Goal: Information Seeking & Learning: Find specific fact

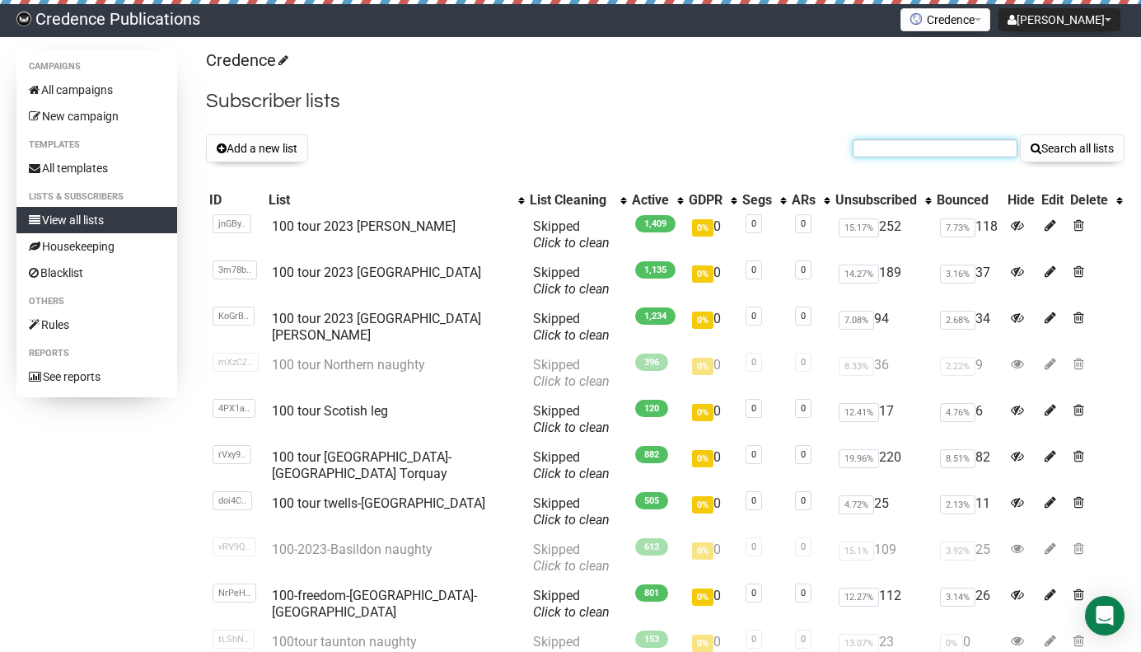
click at [907, 151] on input "text" at bounding box center [935, 148] width 165 height 18
paste input "law@patrickwhight.com.au"
type input "law@patrickwhight.com.au"
click at [1040, 146] on button "Search all lists" at bounding box center [1072, 148] width 105 height 28
click at [870, 148] on input "text" at bounding box center [935, 148] width 165 height 18
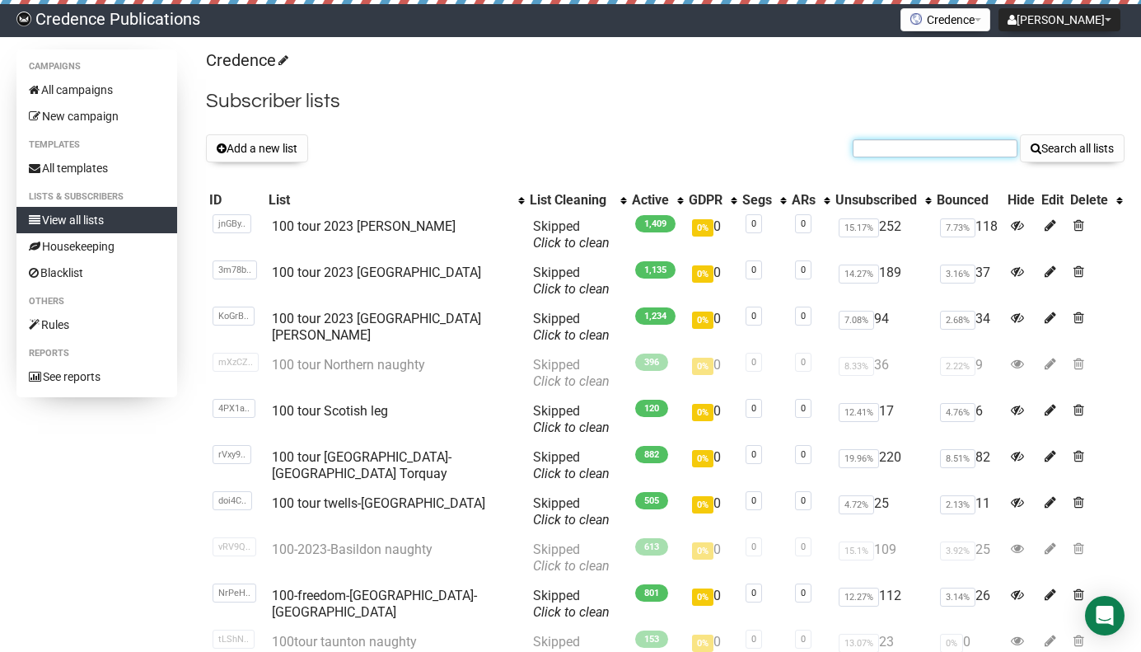
paste input "law@patrickwhight.com.au"
click at [856, 150] on input "law@patrickwhight.com.au" at bounding box center [935, 148] width 165 height 18
click at [998, 148] on input "law@patrickwhight.com.au" at bounding box center [935, 148] width 165 height 18
type input "law@patrickwhight.com.au"
click at [856, 147] on input "law@patrickwhight.com.au" at bounding box center [935, 148] width 165 height 18
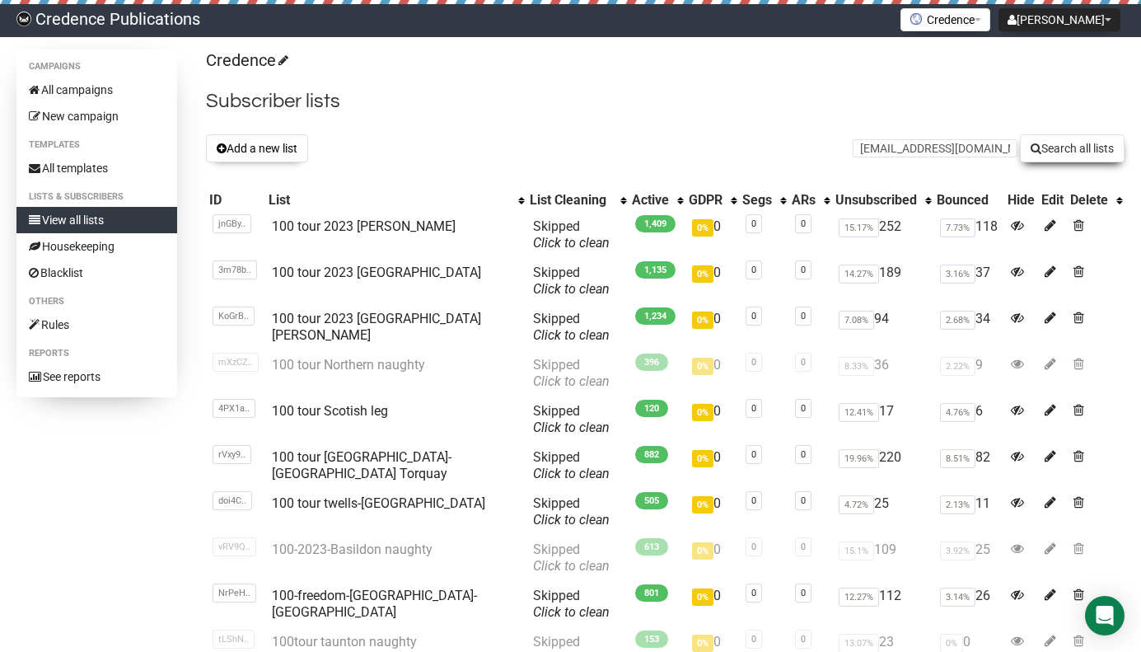
click at [1054, 152] on button "Search all lists" at bounding box center [1072, 148] width 105 height 28
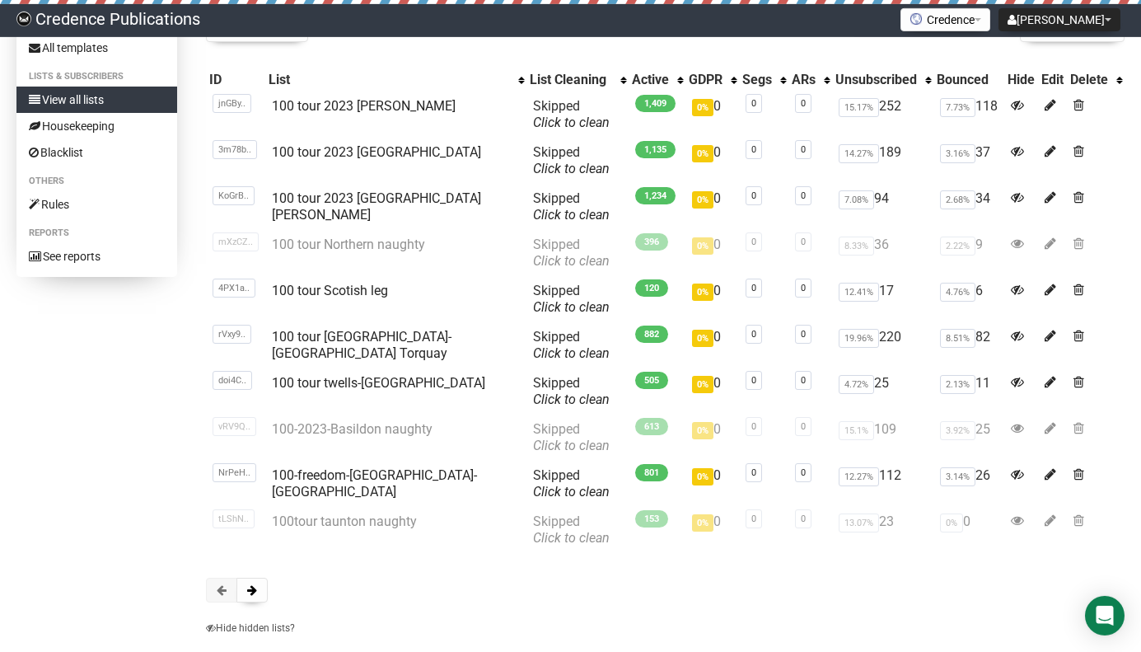
scroll to position [179, 0]
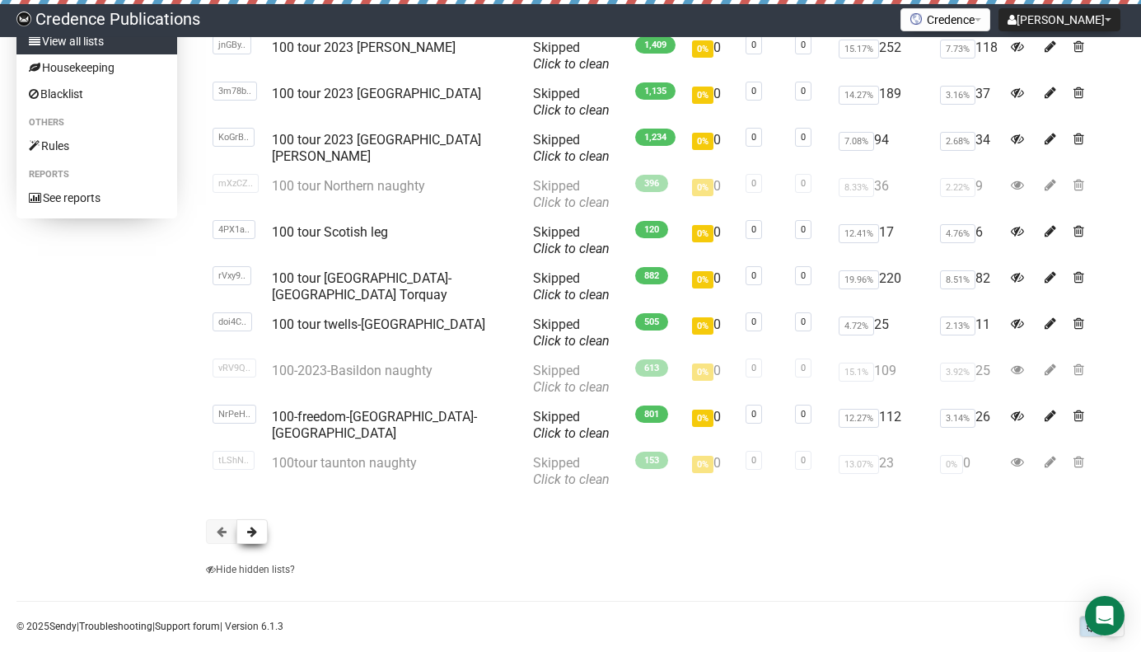
click at [255, 542] on button at bounding box center [251, 531] width 31 height 25
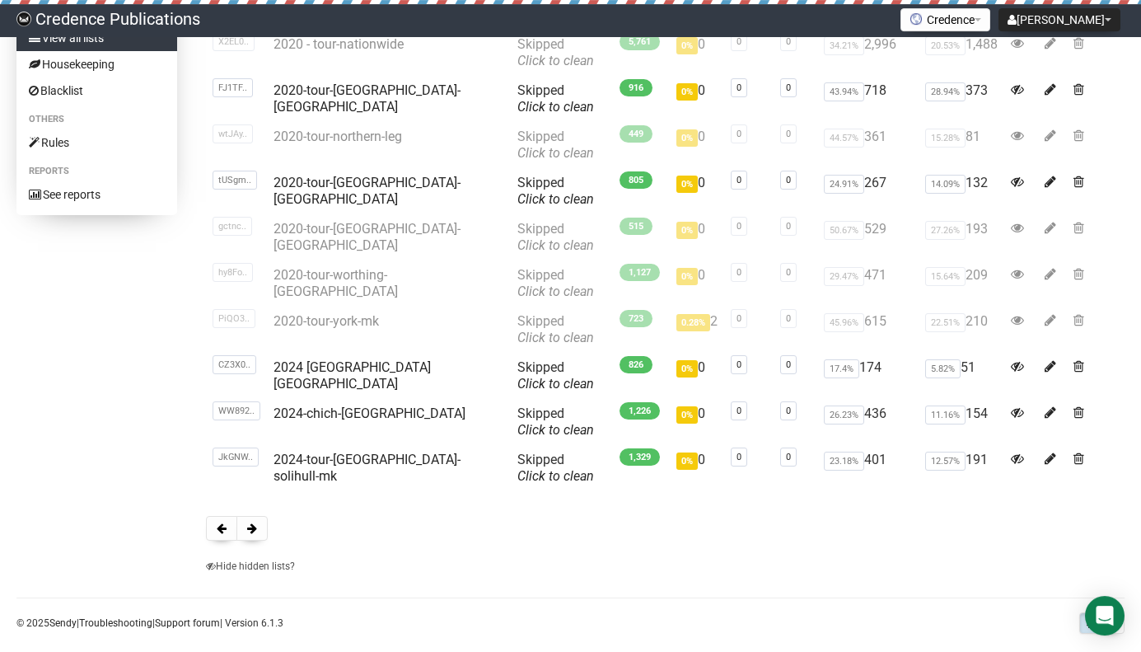
scroll to position [203, 0]
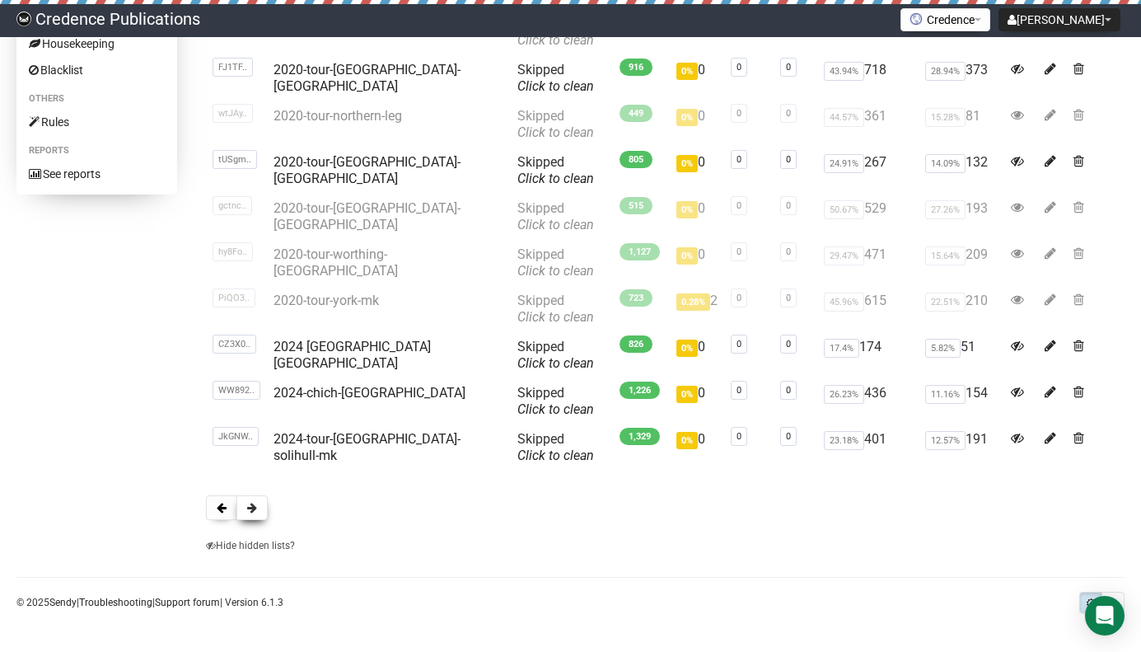
click at [250, 502] on span at bounding box center [252, 508] width 10 height 12
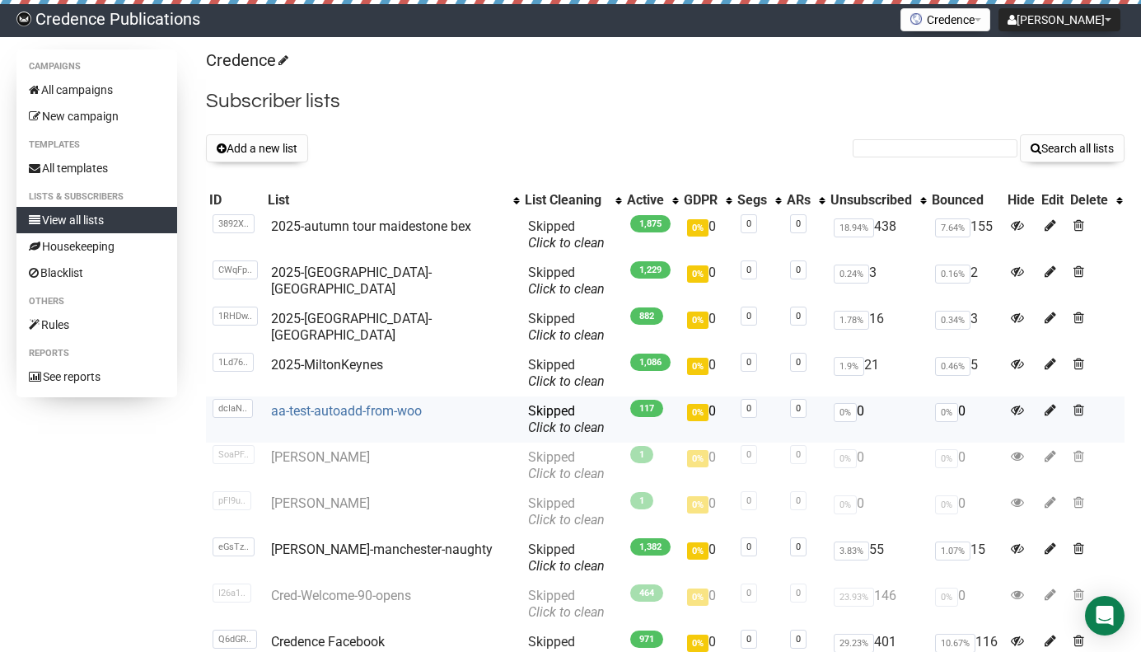
click at [390, 412] on link "aa-test-autoadd-from-woo" at bounding box center [346, 411] width 151 height 16
